Goal: Navigation & Orientation: Find specific page/section

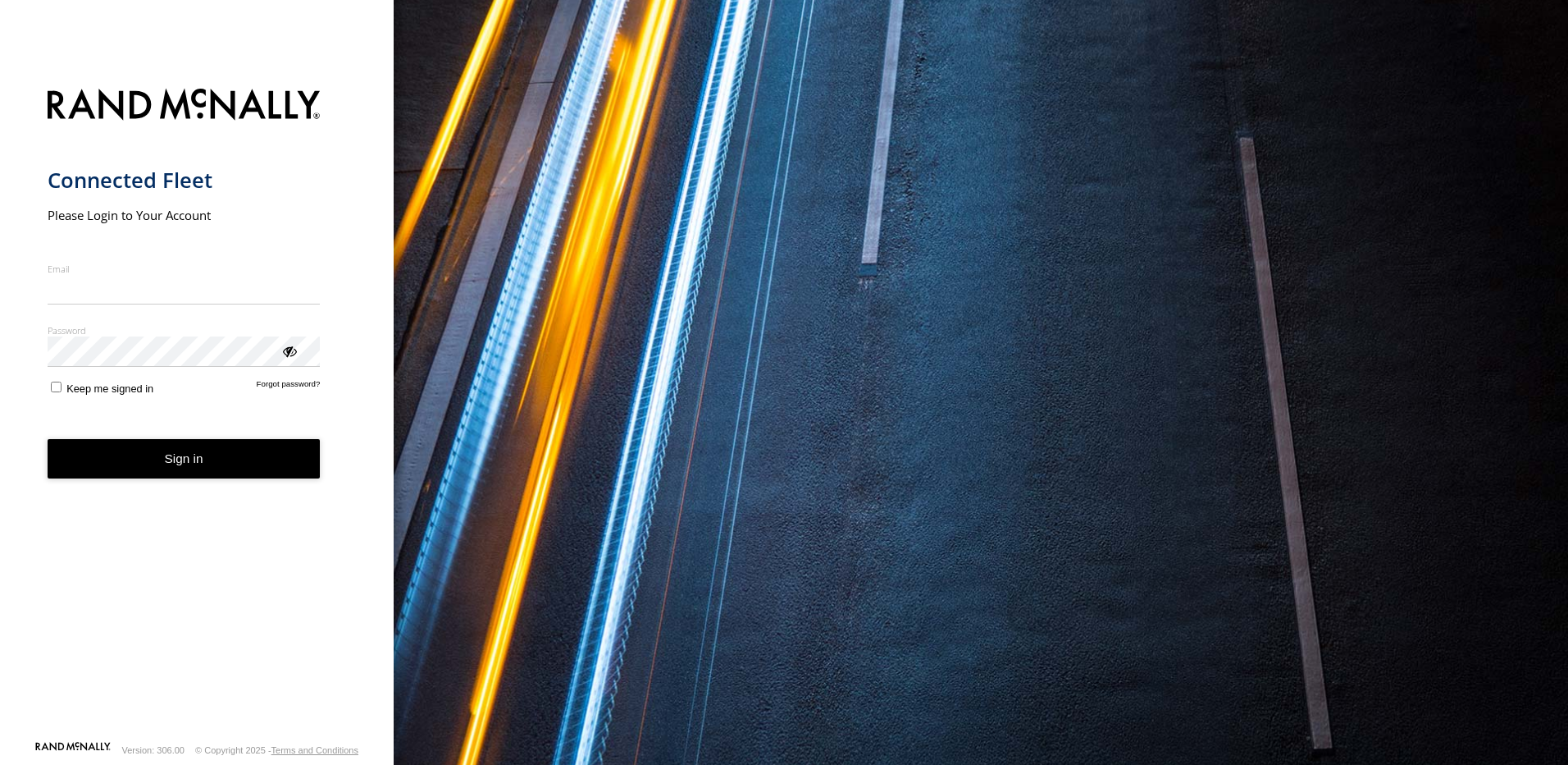
type input "**********"
click at [226, 468] on button "Sign in" at bounding box center [184, 459] width 273 height 40
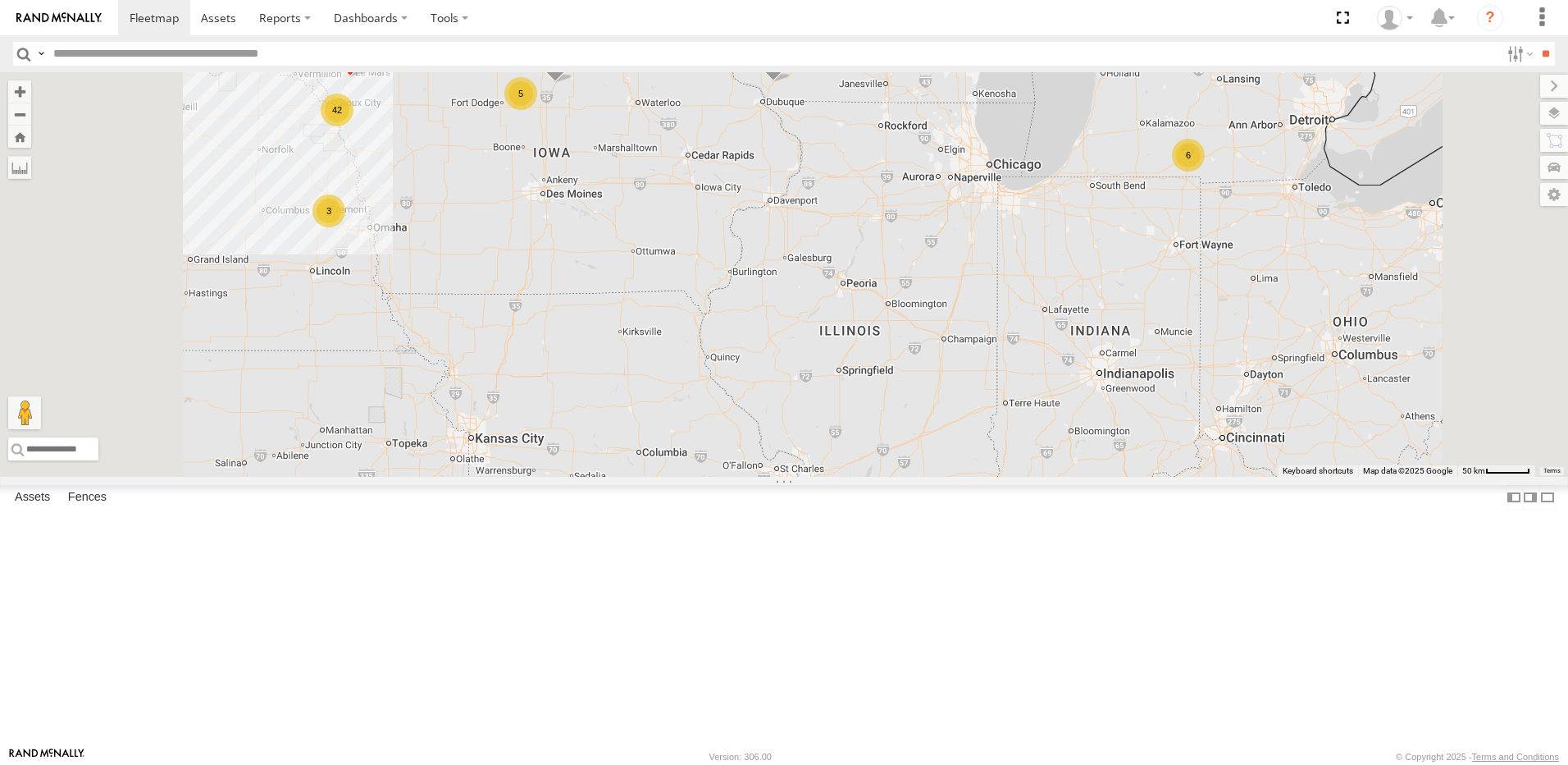
click at [537, 110] on div "5" at bounding box center [521, 93] width 33 height 33
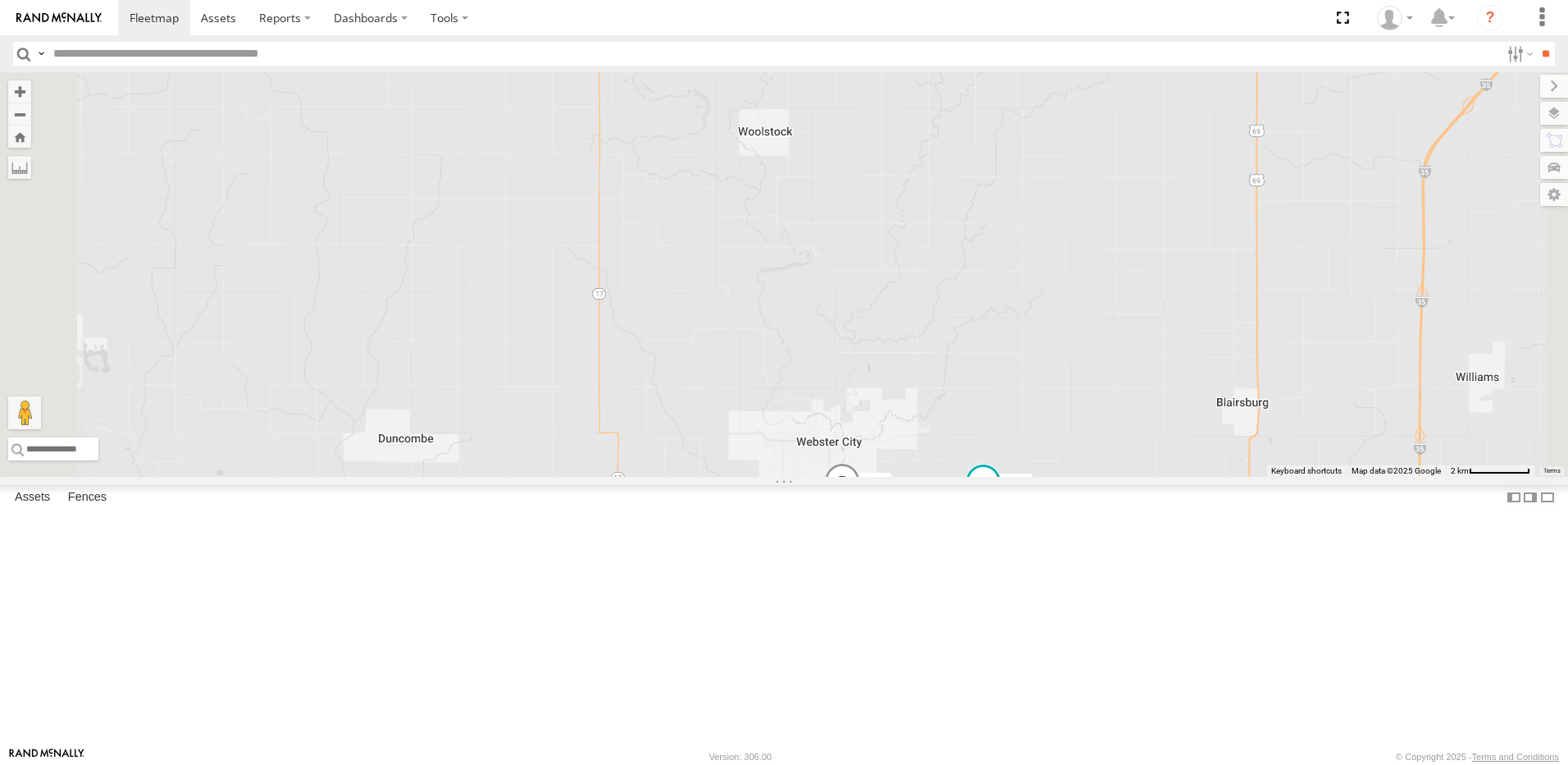
click at [606, 68] on div "3" at bounding box center [590, 50] width 33 height 33
